Goal: Task Accomplishment & Management: Complete application form

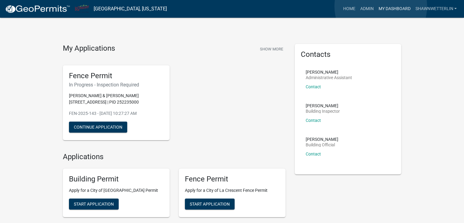
click at [380, 6] on link "My Dashboard" at bounding box center [394, 9] width 37 height 12
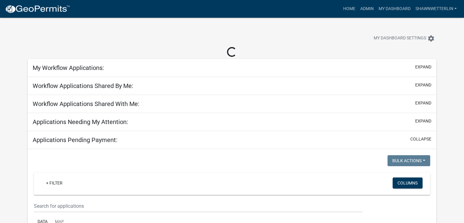
scroll to position [61, 0]
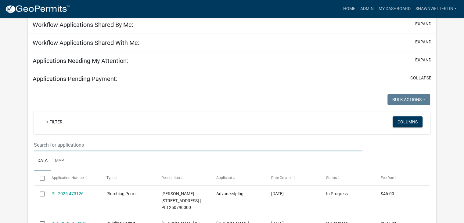
click at [34, 142] on input "text" at bounding box center [198, 144] width 328 height 12
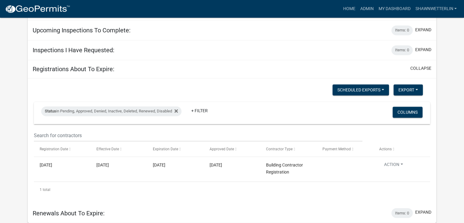
scroll to position [758, 0]
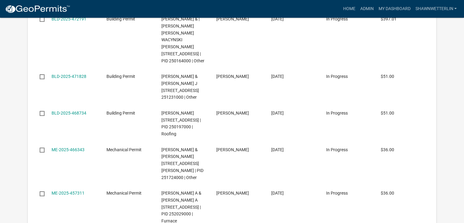
type input "215 chestnut"
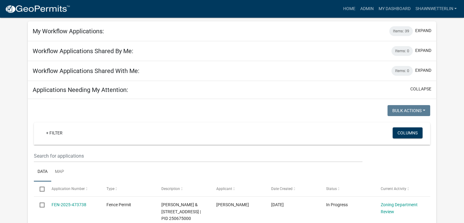
scroll to position [26, 0]
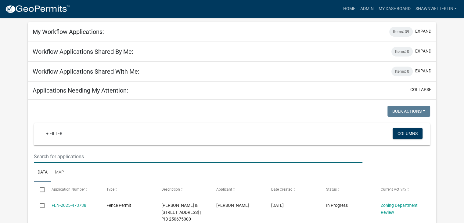
click at [92, 153] on input "text" at bounding box center [198, 156] width 328 height 12
type input "215 chest"
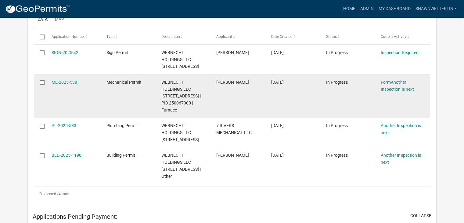
scroll to position [209, 0]
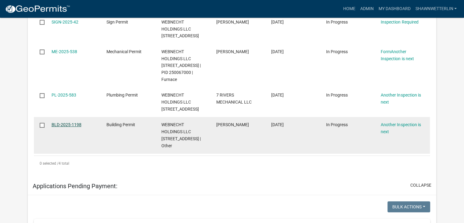
click at [67, 127] on link "BLD-2025-1198" at bounding box center [67, 124] width 30 height 5
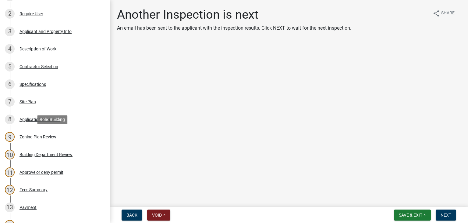
scroll to position [122, 0]
click at [29, 82] on div "Specifications" at bounding box center [33, 84] width 27 height 4
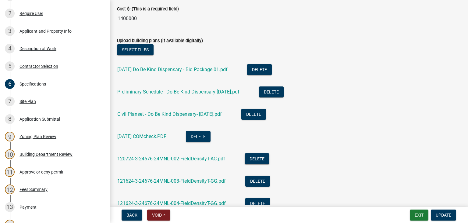
scroll to position [1067, 0]
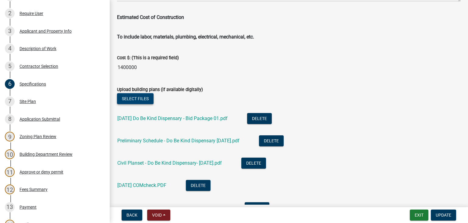
click at [126, 98] on button "Select files" at bounding box center [135, 98] width 37 height 11
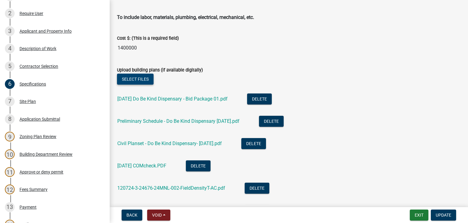
scroll to position [1031, 0]
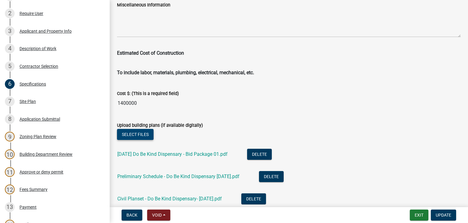
click at [135, 134] on button "Select files" at bounding box center [135, 134] width 37 height 11
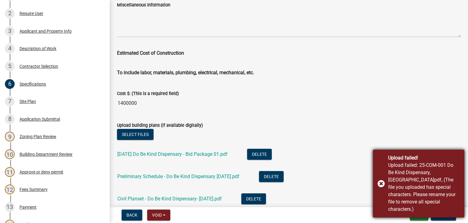
click at [380, 186] on div "Upload failed! Upload failed: 25-COM-001 Do Be Kind Dispensary, [GEOGRAPHIC_DAT…" at bounding box center [418, 183] width 91 height 68
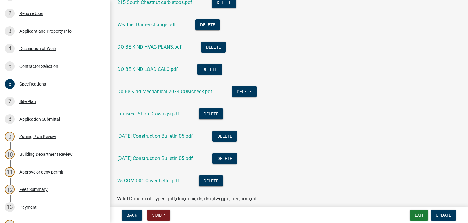
scroll to position [1488, 0]
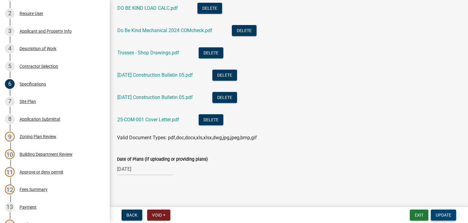
click at [438, 214] on span "Update" at bounding box center [444, 214] width 16 height 5
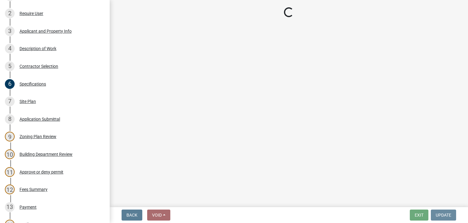
scroll to position [0, 0]
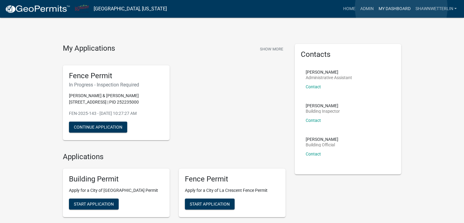
click at [401, 8] on link "My Dashboard" at bounding box center [394, 9] width 37 height 12
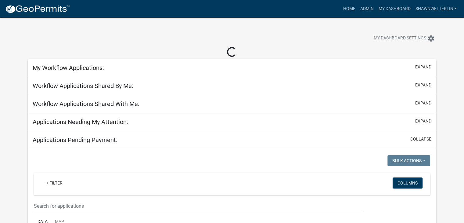
scroll to position [30, 0]
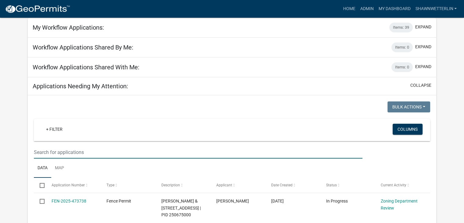
click at [34, 148] on input "text" at bounding box center [198, 152] width 328 height 12
type input "423"
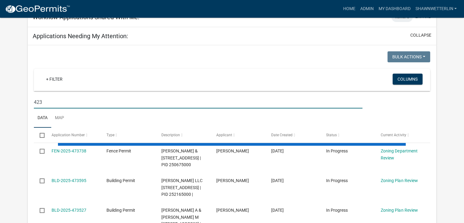
scroll to position [91, 0]
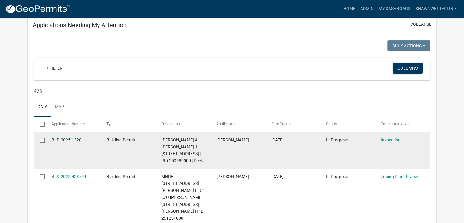
click at [72, 139] on link "BLD-2025-1320" at bounding box center [67, 139] width 30 height 5
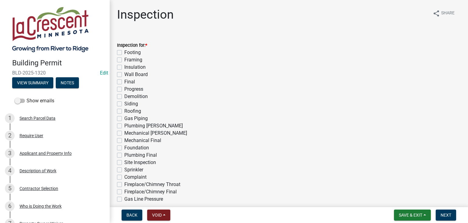
click at [124, 54] on label "Footing" at bounding box center [132, 52] width 16 height 7
click at [124, 53] on input "Footing" at bounding box center [126, 51] width 4 height 4
checkbox input "true"
checkbox input "false"
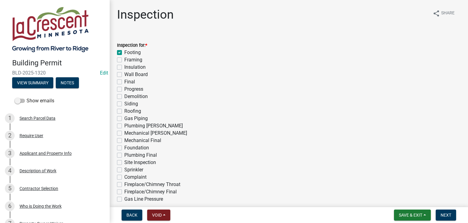
checkbox input "false"
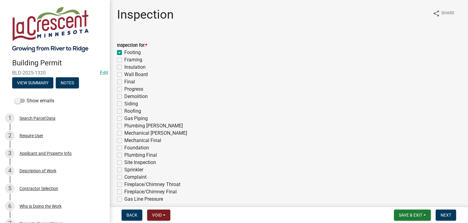
checkbox input "false"
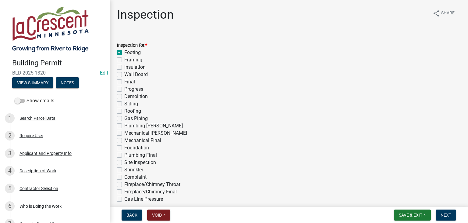
checkbox input "false"
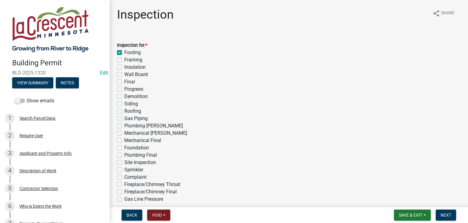
checkbox input "false"
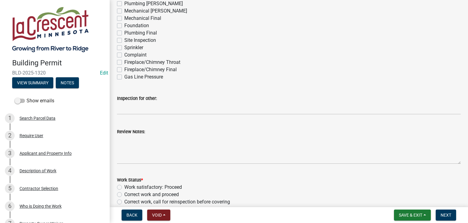
scroll to position [183, 0]
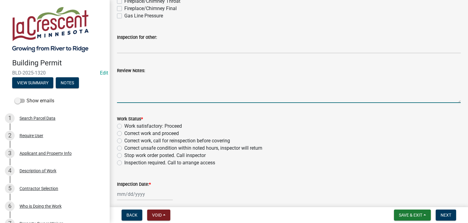
click at [175, 89] on textarea "Review Notes:" at bounding box center [289, 88] width 344 height 29
type textarea "Footings are installed to code."
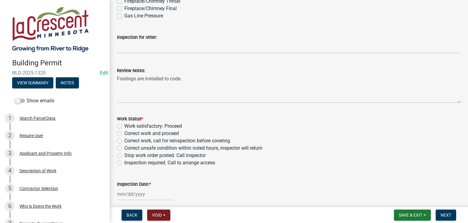
click at [124, 126] on label "Work satisfactory: Proceed" at bounding box center [153, 125] width 58 height 7
click at [124, 126] on input "Work satisfactory: Proceed" at bounding box center [126, 124] width 4 height 4
radio input "true"
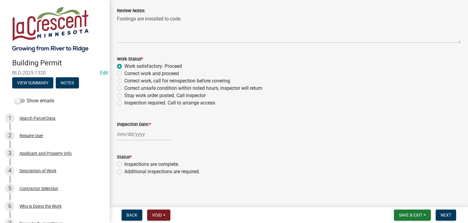
click at [132, 131] on div at bounding box center [145, 134] width 56 height 12
select select "9"
select select "2025"
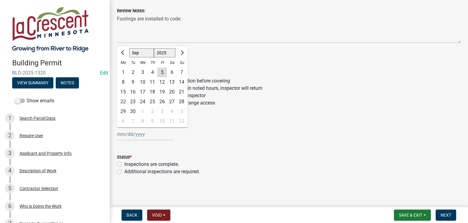
click at [161, 69] on div "5" at bounding box center [162, 72] width 10 height 10
type input "09/05/2025"
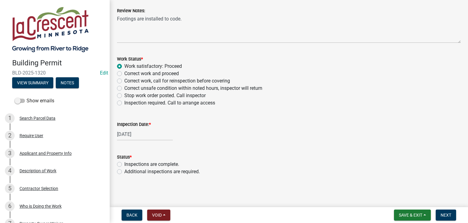
click at [124, 171] on label "Additional inspections are required." at bounding box center [162, 171] width 76 height 7
click at [124, 171] on input "Additional inspections are required." at bounding box center [126, 170] width 4 height 4
radio input "true"
click at [444, 212] on span "Next" at bounding box center [446, 214] width 11 height 5
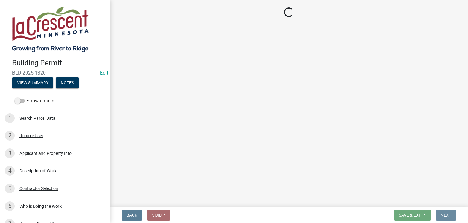
scroll to position [0, 0]
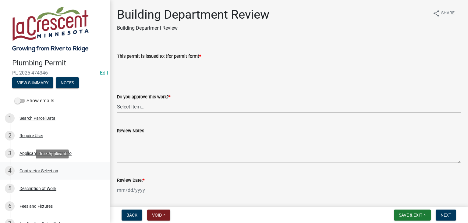
click at [36, 170] on div "Contractor Selection" at bounding box center [39, 170] width 39 height 4
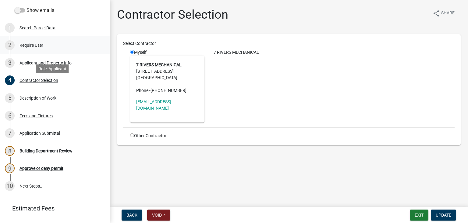
scroll to position [91, 0]
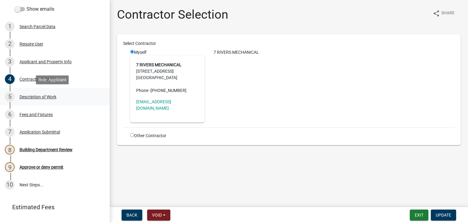
click at [34, 95] on div "Description of Work" at bounding box center [38, 96] width 37 height 4
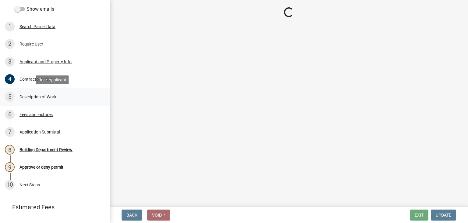
select select "cbd18a7a-b3bf-482c-acde-8359e49f5ecf"
select select "28f4028a-693d-415b-8130-38cfe69d94b3"
select select "4af7cc83-1d25-4c0b-a329-4ae30bd591bb"
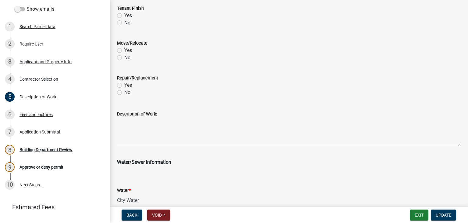
scroll to position [303, 0]
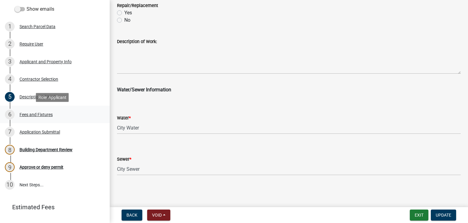
click at [43, 114] on div "Fees and Fixtures" at bounding box center [36, 114] width 33 height 4
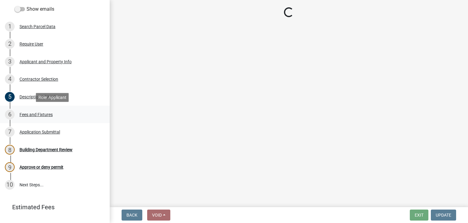
scroll to position [0, 0]
select select "ce2136dd-06dd-4b8b-8119-f411a511faa1"
select select "188c4fdd-bc05-443c-86b2-fc298aef5405"
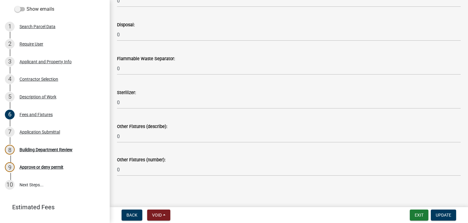
scroll to position [1067, 0]
click at [39, 148] on div "Building Department Review" at bounding box center [46, 149] width 53 height 4
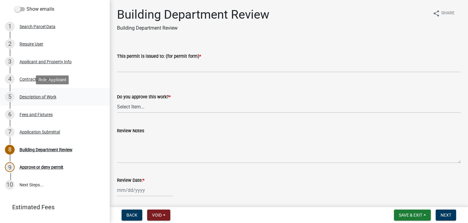
click at [48, 95] on div "Description of Work" at bounding box center [38, 96] width 37 height 4
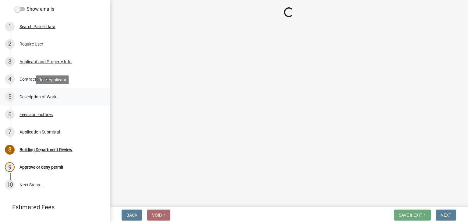
select select "cbd18a7a-b3bf-482c-acde-8359e49f5ecf"
select select "28f4028a-693d-415b-8130-38cfe69d94b3"
select select "4af7cc83-1d25-4c0b-a329-4ae30bd591bb"
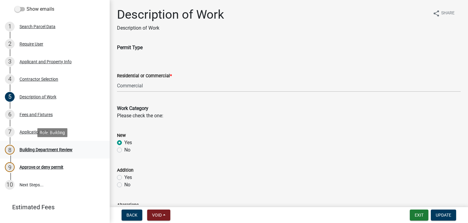
click at [38, 150] on div "Building Department Review" at bounding box center [46, 149] width 53 height 4
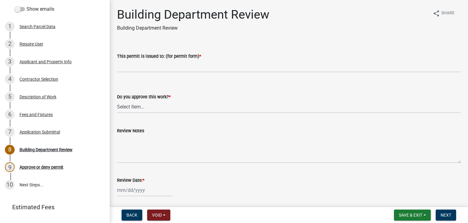
click at [157, 59] on div "This permit is issued to: (for permit form) *" at bounding box center [289, 55] width 344 height 7
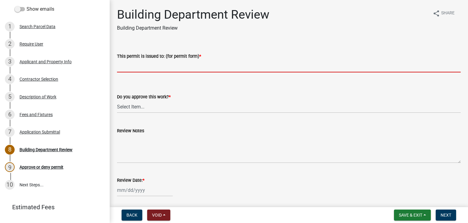
click at [153, 66] on input "This permit is issued to: (for permit form) *" at bounding box center [289, 66] width 344 height 12
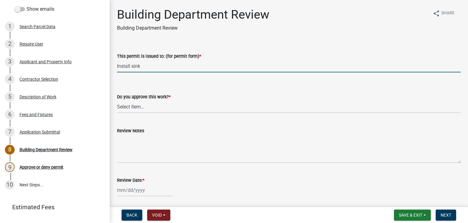
type input "Install sink"
click at [144, 104] on select "Select Item... Yes No" at bounding box center [289, 106] width 344 height 12
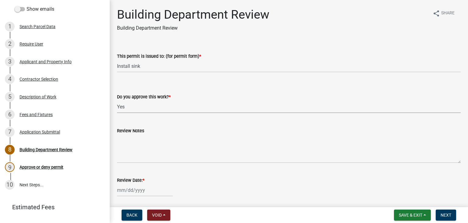
click at [117, 100] on select "Select Item... Yes No" at bounding box center [289, 106] width 344 height 12
select select "9c2ff93d-aa12-4325-a399-8f157d8c1742"
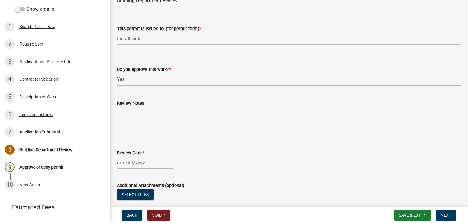
scroll to position [61, 0]
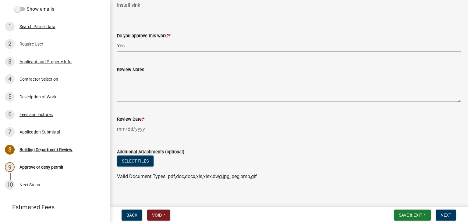
select select "9"
select select "2025"
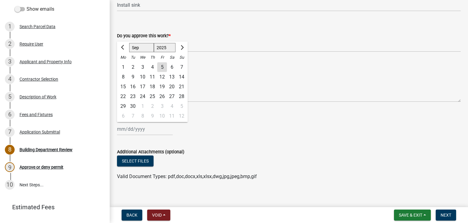
click at [150, 127] on div "Jan Feb Mar Apr May Jun Jul Aug Sep Oct Nov Dec 1525 1526 1527 1528 1529 1530 1…" at bounding box center [145, 129] width 56 height 12
click at [162, 69] on div "5" at bounding box center [162, 67] width 10 height 10
type input "09/05/2025"
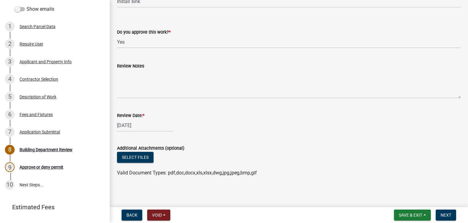
scroll to position [66, 0]
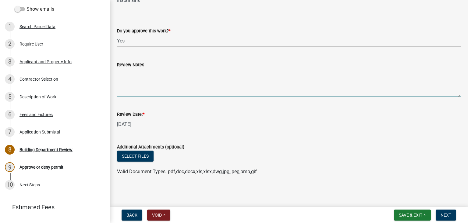
click at [154, 80] on textarea "Review Notes" at bounding box center [289, 82] width 344 height 29
type textarea "Call for inspections"
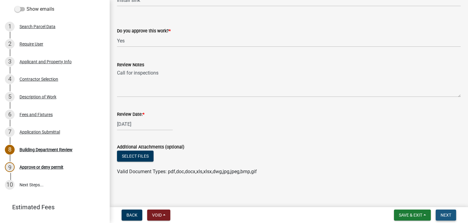
click at [446, 212] on span "Next" at bounding box center [446, 214] width 11 height 5
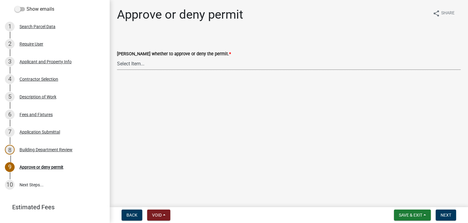
click at [134, 60] on select "Select Item... Approve Deny" at bounding box center [289, 63] width 344 height 12
click at [117, 57] on select "Select Item... Approve Deny" at bounding box center [289, 63] width 344 height 12
select select "2e674bca-1355-4364-b030-a37ceb2ac895"
click at [450, 213] on span "Next" at bounding box center [446, 214] width 11 height 5
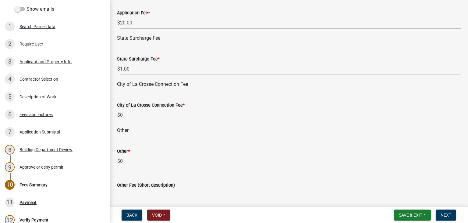
scroll to position [427, 0]
click at [446, 213] on span "Next" at bounding box center [446, 214] width 11 height 5
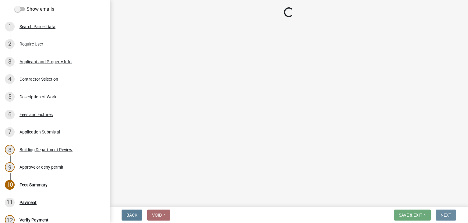
scroll to position [0, 0]
select select "3: 3"
